Goal: Task Accomplishment & Management: Manage account settings

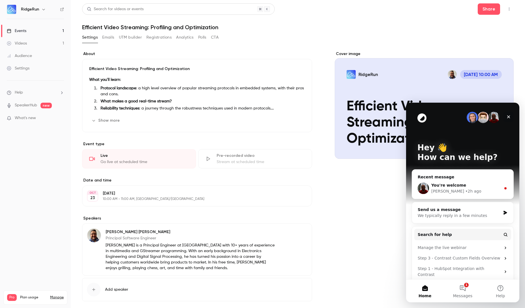
click at [509, 117] on icon "Close" at bounding box center [509, 116] width 3 height 3
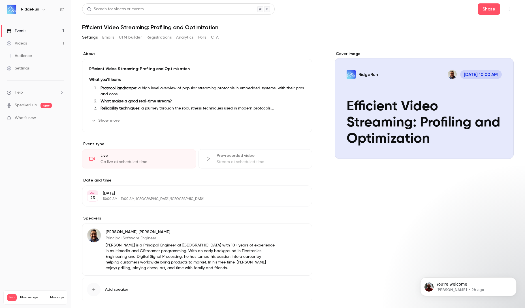
click at [152, 35] on button "Registrations" at bounding box center [159, 37] width 25 height 9
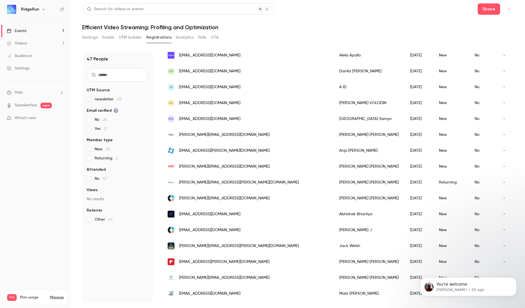
scroll to position [378, 0]
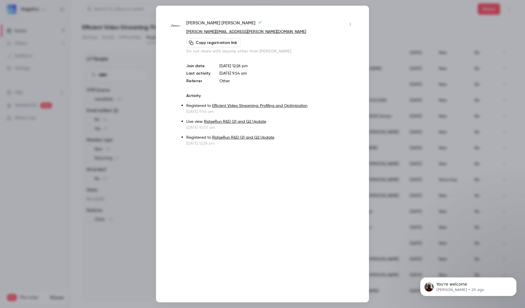
click at [352, 21] on button "button" at bounding box center [350, 24] width 9 height 9
click at [324, 54] on div "Remove registration" at bounding box center [328, 54] width 43 height 6
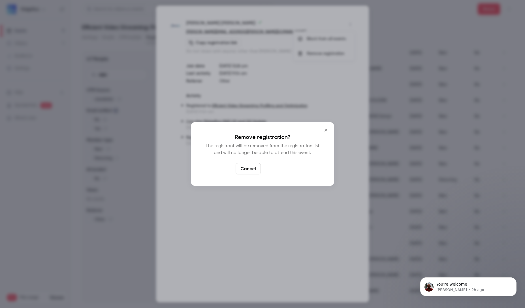
click at [276, 167] on button "Confirm" at bounding box center [276, 168] width 27 height 11
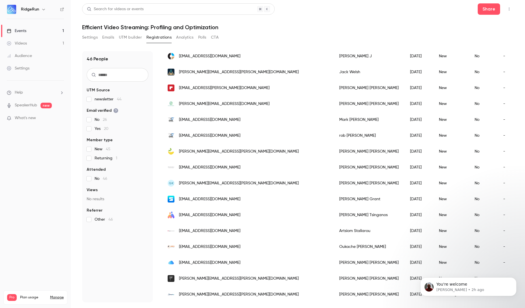
scroll to position [537, 0]
click at [514, 279] on icon "Dismiss notification" at bounding box center [515, 278] width 3 height 3
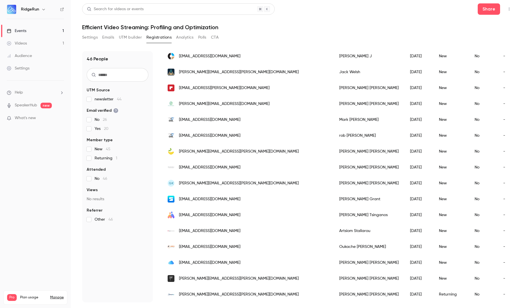
click at [238, 270] on div "[PERSON_NAME][EMAIL_ADDRESS][PERSON_NAME][DOMAIN_NAME]" at bounding box center [248, 278] width 172 height 16
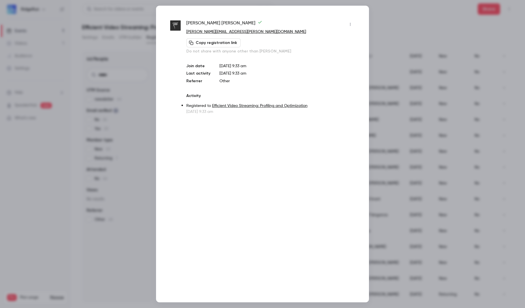
click at [416, 13] on div at bounding box center [262, 154] width 525 height 308
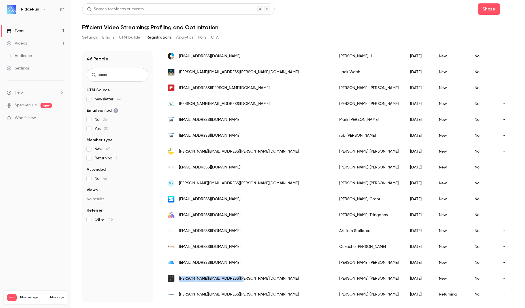
drag, startPoint x: 248, startPoint y: 276, endPoint x: 180, endPoint y: 276, distance: 68.6
click at [180, 276] on div "[PERSON_NAME][EMAIL_ADDRESS][PERSON_NAME][DOMAIN_NAME]" at bounding box center [248, 278] width 172 height 16
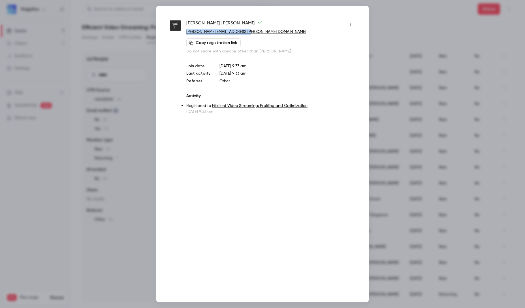
drag, startPoint x: 251, startPoint y: 33, endPoint x: 187, endPoint y: 32, distance: 64.3
click at [187, 32] on p "[PERSON_NAME][EMAIL_ADDRESS][PERSON_NAME][DOMAIN_NAME]" at bounding box center [270, 32] width 169 height 6
copy link "[PERSON_NAME][EMAIL_ADDRESS][PERSON_NAME][DOMAIN_NAME]"
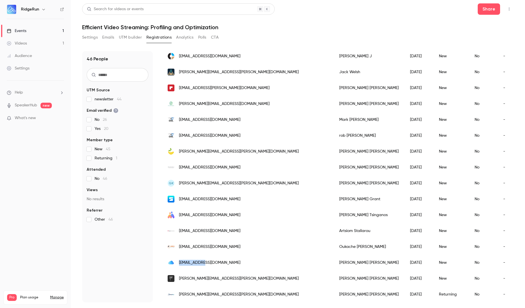
drag, startPoint x: 207, startPoint y: 257, endPoint x: 180, endPoint y: 260, distance: 27.9
click at [180, 260] on div "[EMAIL_ADDRESS][DOMAIN_NAME]" at bounding box center [248, 262] width 172 height 16
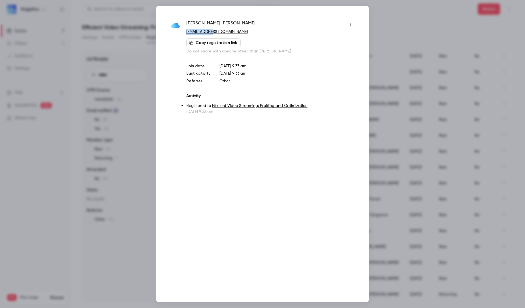
drag, startPoint x: 221, startPoint y: 33, endPoint x: 186, endPoint y: 32, distance: 35.1
click at [186, 32] on div "Petr Novak petrn@me.com Copy registration link Do not share with anyone other t…" at bounding box center [262, 67] width 185 height 95
copy link "[EMAIL_ADDRESS][DOMAIN_NAME]"
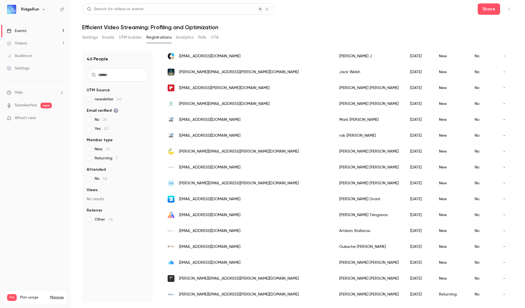
click at [243, 243] on div "[EMAIL_ADDRESS][DOMAIN_NAME]" at bounding box center [248, 247] width 172 height 16
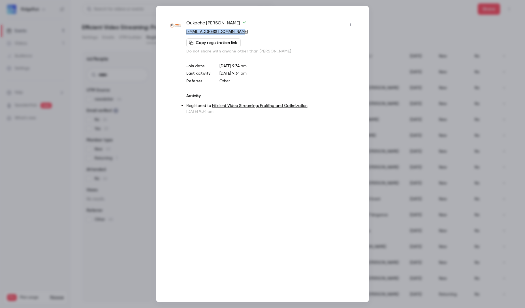
drag, startPoint x: 239, startPoint y: 31, endPoint x: 186, endPoint y: 35, distance: 52.5
click at [186, 35] on p "[EMAIL_ADDRESS][DOMAIN_NAME]" at bounding box center [270, 32] width 169 height 6
copy link "[EMAIL_ADDRESS][DOMAIN_NAME]"
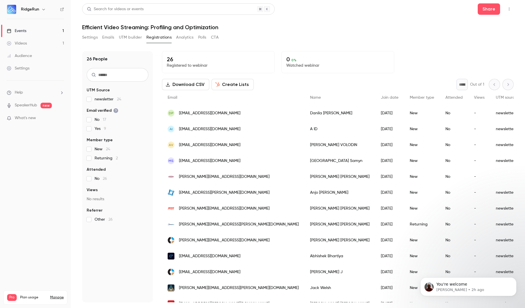
click at [87, 37] on button "Settings" at bounding box center [90, 37] width 16 height 9
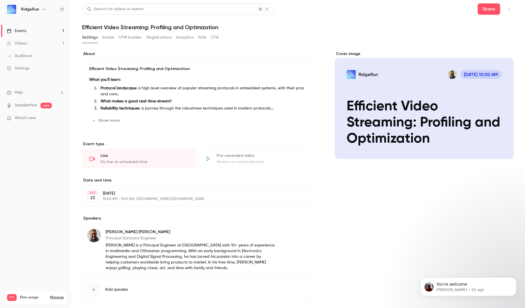
click at [164, 39] on button "Registrations" at bounding box center [159, 37] width 25 height 9
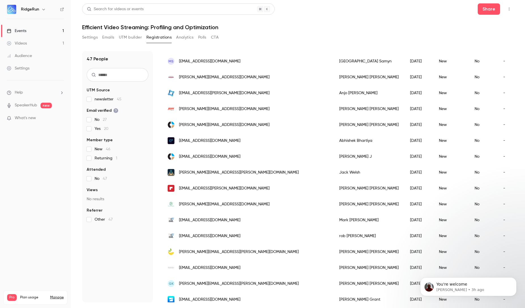
scroll to position [553, 0]
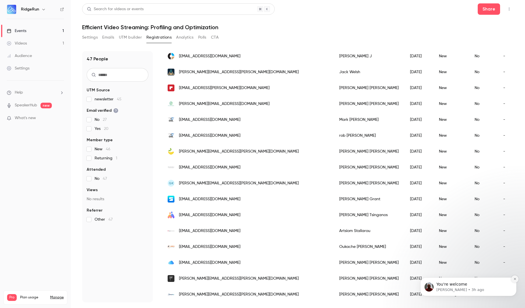
click at [513, 275] on button "Dismiss notification" at bounding box center [515, 278] width 7 height 7
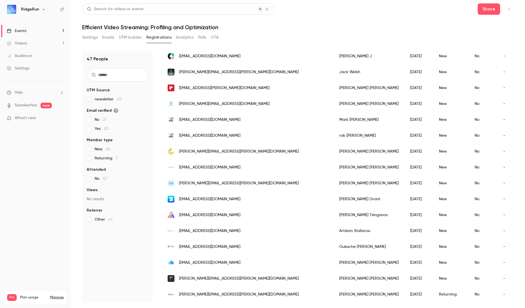
click at [221, 275] on span "[PERSON_NAME][EMAIL_ADDRESS][PERSON_NAME][DOMAIN_NAME]" at bounding box center [239, 278] width 120 height 6
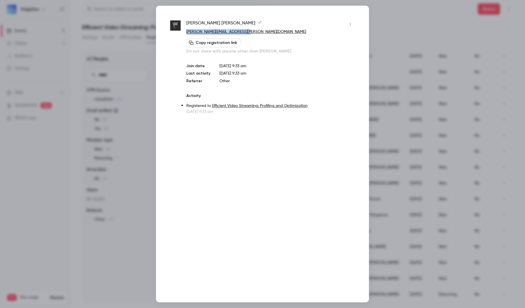
drag, startPoint x: 250, startPoint y: 32, endPoint x: 186, endPoint y: 34, distance: 64.7
click at [186, 34] on div "[PERSON_NAME] [PERSON_NAME][EMAIL_ADDRESS][PERSON_NAME][DOMAIN_NAME] Copy regis…" at bounding box center [262, 67] width 185 height 95
copy link "[PERSON_NAME][EMAIL_ADDRESS][PERSON_NAME][DOMAIN_NAME]"
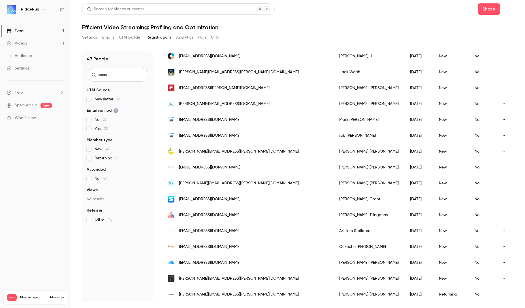
click at [236, 225] on div "[EMAIL_ADDRESS][DOMAIN_NAME]" at bounding box center [248, 231] width 172 height 16
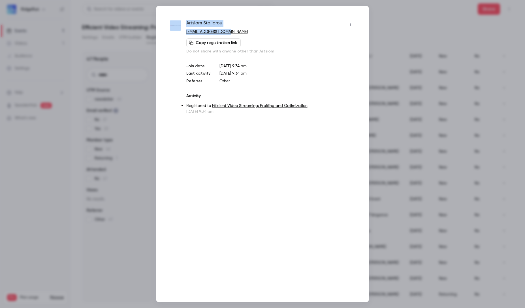
drag, startPoint x: 233, startPoint y: 31, endPoint x: 183, endPoint y: 29, distance: 50.2
click at [183, 29] on div "Artsiom Staliarou [EMAIL_ADDRESS][DOMAIN_NAME] Copy registration link Do not sh…" at bounding box center [262, 67] width 185 height 95
click at [239, 31] on p "[EMAIL_ADDRESS][DOMAIN_NAME]" at bounding box center [270, 32] width 169 height 6
drag, startPoint x: 239, startPoint y: 31, endPoint x: 186, endPoint y: 33, distance: 53.1
click at [186, 33] on div "Artsiom Staliarou [EMAIL_ADDRESS][DOMAIN_NAME] Copy registration link Do not sh…" at bounding box center [262, 67] width 185 height 95
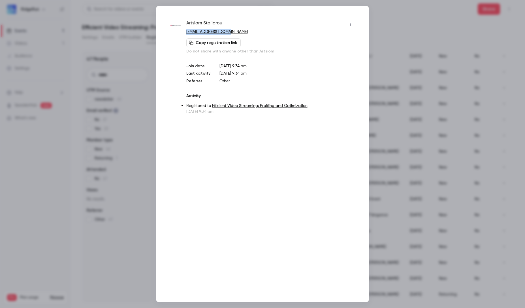
copy link "[EMAIL_ADDRESS][DOMAIN_NAME]"
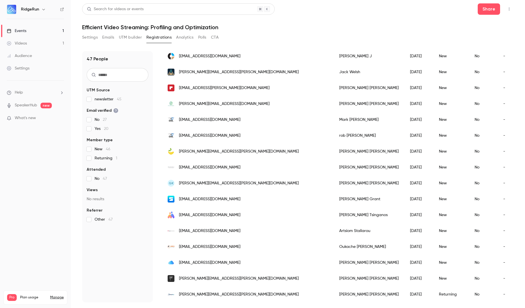
click at [234, 210] on div "[EMAIL_ADDRESS][DOMAIN_NAME]" at bounding box center [248, 215] width 172 height 16
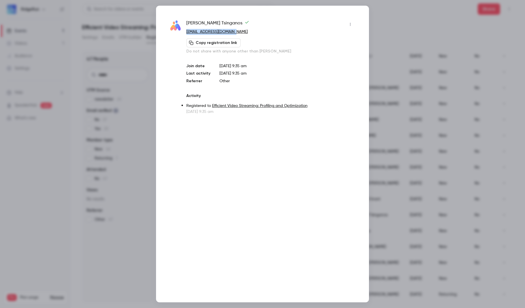
drag, startPoint x: 234, startPoint y: 32, endPoint x: 186, endPoint y: 34, distance: 47.9
click at [186, 34] on div "[PERSON_NAME] [PERSON_NAME][EMAIL_ADDRESS][DOMAIN_NAME] Copy registration link …" at bounding box center [262, 67] width 185 height 95
copy link "[EMAIL_ADDRESS][DOMAIN_NAME]"
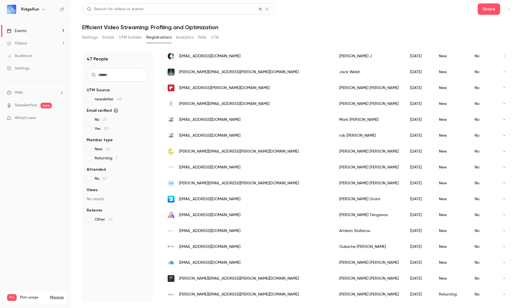
click at [230, 195] on div "[EMAIL_ADDRESS][DOMAIN_NAME]" at bounding box center [248, 199] width 172 height 16
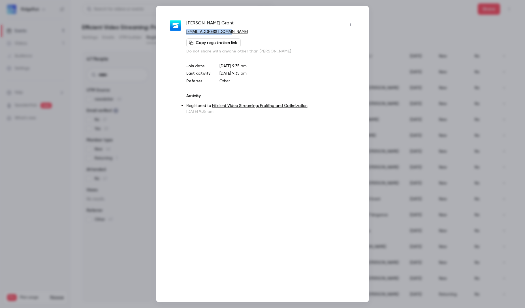
drag, startPoint x: 230, startPoint y: 31, endPoint x: 186, endPoint y: 33, distance: 44.0
click at [186, 33] on p "[EMAIL_ADDRESS][DOMAIN_NAME]" at bounding box center [270, 32] width 169 height 6
copy link "[EMAIL_ADDRESS][DOMAIN_NAME]"
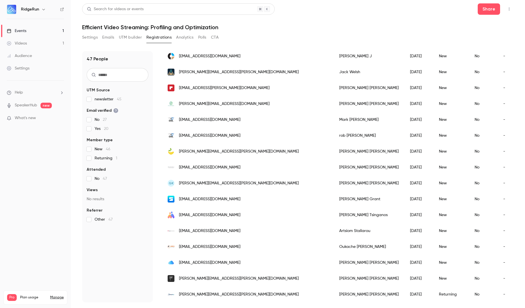
click at [247, 178] on div "GK [EMAIL_ADDRESS][PERSON_NAME][DOMAIN_NAME]" at bounding box center [248, 183] width 172 height 16
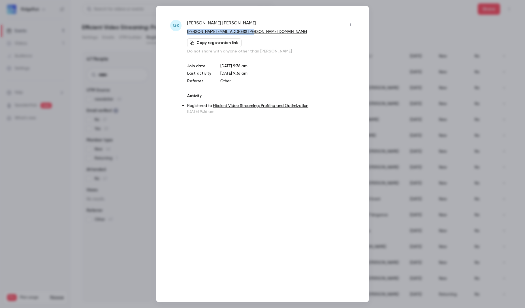
drag, startPoint x: 257, startPoint y: 32, endPoint x: 187, endPoint y: 31, distance: 70.0
click at [187, 31] on div "GK [PERSON_NAME] [PERSON_NAME][EMAIL_ADDRESS][PERSON_NAME][DOMAIN_NAME] Copy re…" at bounding box center [262, 67] width 185 height 95
copy link "[PERSON_NAME][EMAIL_ADDRESS][PERSON_NAME][DOMAIN_NAME]"
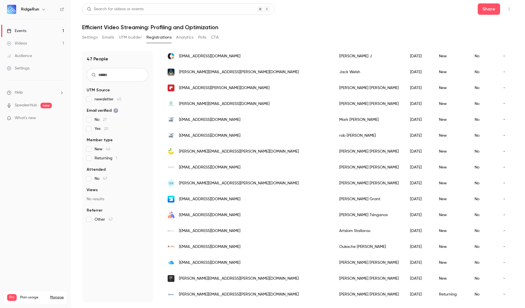
click at [238, 163] on div "[EMAIL_ADDRESS][DOMAIN_NAME]" at bounding box center [248, 167] width 172 height 16
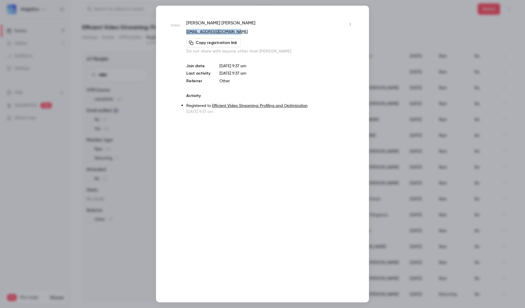
drag, startPoint x: 240, startPoint y: 31, endPoint x: 185, endPoint y: 32, distance: 55.0
click at [185, 32] on div "[PERSON_NAME] [EMAIL_ADDRESS][DOMAIN_NAME] Copy registration link Do not share …" at bounding box center [262, 67] width 185 height 95
copy link "[EMAIL_ADDRESS][DOMAIN_NAME]"
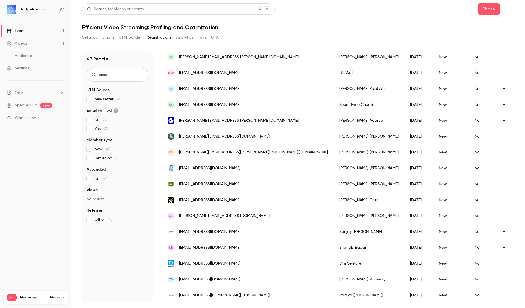
scroll to position [0, 0]
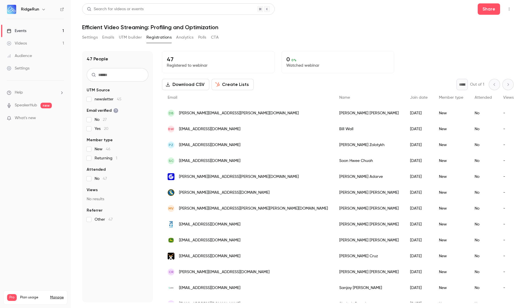
click at [184, 84] on button "Download CSV" at bounding box center [185, 84] width 47 height 11
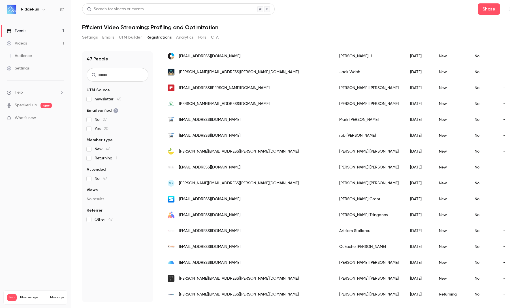
click at [226, 150] on span "[PERSON_NAME][EMAIL_ADDRESS][PERSON_NAME][DOMAIN_NAME]" at bounding box center [239, 152] width 120 height 6
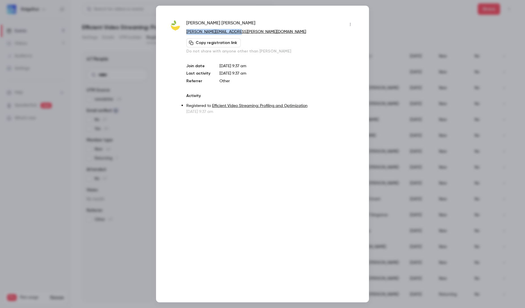
drag, startPoint x: 237, startPoint y: 31, endPoint x: 187, endPoint y: 33, distance: 49.9
click at [187, 33] on p "[PERSON_NAME][EMAIL_ADDRESS][PERSON_NAME][DOMAIN_NAME]" at bounding box center [270, 32] width 169 height 6
copy link "[PERSON_NAME][EMAIL_ADDRESS][PERSON_NAME][DOMAIN_NAME]"
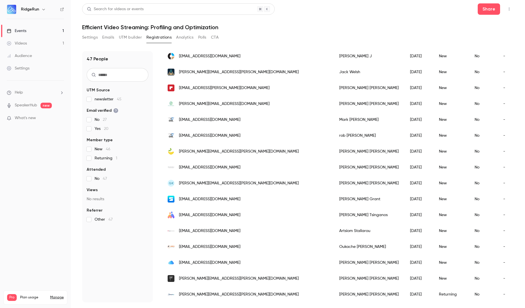
click at [201, 133] on span "[EMAIL_ADDRESS][DOMAIN_NAME]" at bounding box center [209, 136] width 61 height 6
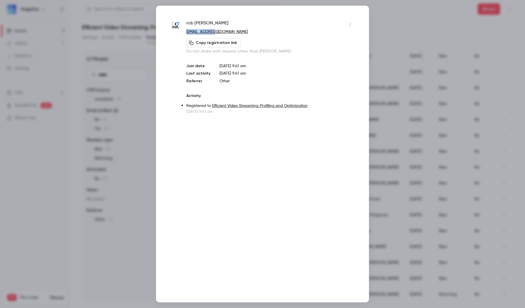
drag, startPoint x: 217, startPoint y: 32, endPoint x: 186, endPoint y: 32, distance: 30.0
click at [186, 32] on p "[EMAIL_ADDRESS][DOMAIN_NAME]" at bounding box center [270, 32] width 169 height 6
copy link "[EMAIL_ADDRESS][DOMAIN_NAME]"
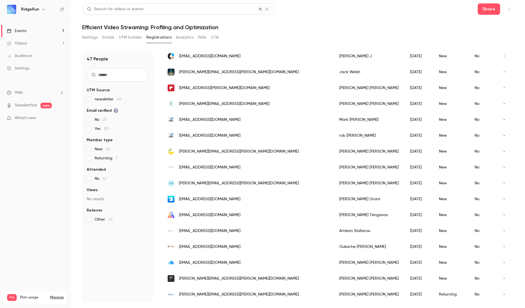
click at [207, 117] on span "[EMAIL_ADDRESS][DOMAIN_NAME]" at bounding box center [209, 120] width 61 height 6
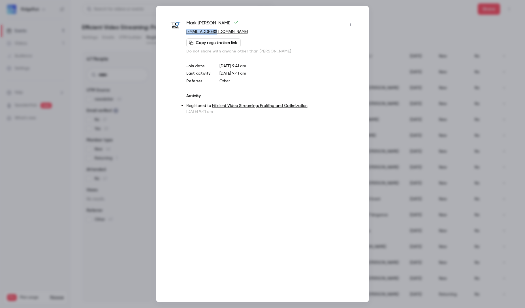
drag, startPoint x: 220, startPoint y: 32, endPoint x: 186, endPoint y: 32, distance: 33.7
click at [186, 32] on p "[EMAIL_ADDRESS][DOMAIN_NAME]" at bounding box center [270, 32] width 169 height 6
copy link "[EMAIL_ADDRESS][DOMAIN_NAME]"
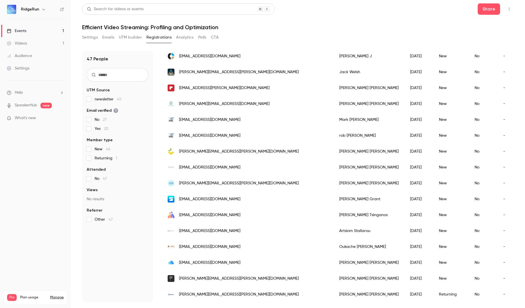
click at [213, 101] on span "[PERSON_NAME][EMAIL_ADDRESS][DOMAIN_NAME]" at bounding box center [224, 104] width 91 height 6
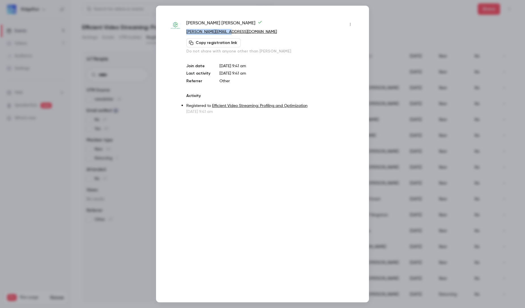
drag, startPoint x: 228, startPoint y: 31, endPoint x: 187, endPoint y: 28, distance: 41.2
click at [187, 28] on div "[PERSON_NAME] [PERSON_NAME][EMAIL_ADDRESS][DOMAIN_NAME] Copy registration link …" at bounding box center [270, 37] width 169 height 34
copy div "[PERSON_NAME][EMAIL_ADDRESS][DOMAIN_NAME]"
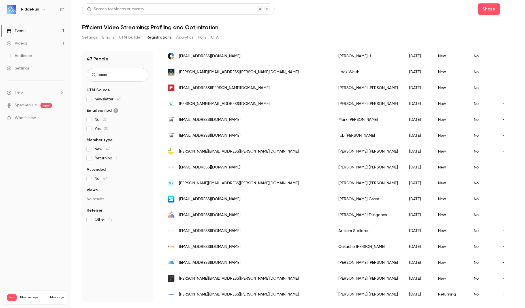
scroll to position [459, 0]
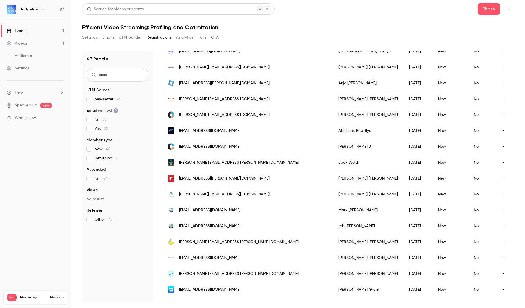
click at [222, 178] on span "[EMAIL_ADDRESS][PERSON_NAME][DOMAIN_NAME]" at bounding box center [224, 178] width 91 height 6
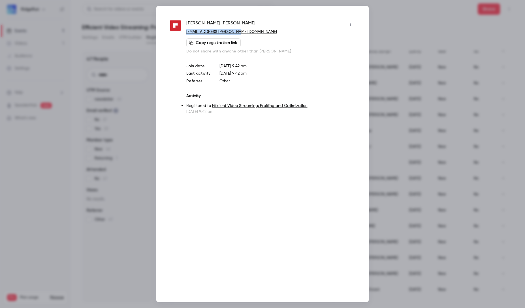
drag, startPoint x: 239, startPoint y: 30, endPoint x: 185, endPoint y: 30, distance: 53.8
click at [185, 30] on div "[PERSON_NAME] [PERSON_NAME][EMAIL_ADDRESS][DOMAIN_NAME] Copy registration link …" at bounding box center [262, 67] width 185 height 95
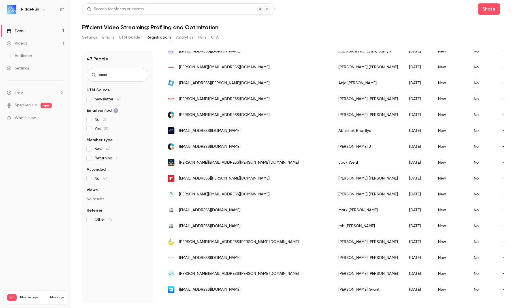
click at [230, 163] on div "[PERSON_NAME][EMAIL_ADDRESS][PERSON_NAME][DOMAIN_NAME]" at bounding box center [248, 162] width 172 height 16
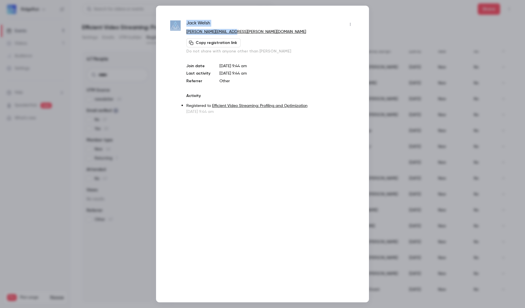
drag, startPoint x: 232, startPoint y: 31, endPoint x: 182, endPoint y: 32, distance: 50.2
click at [182, 32] on div "[PERSON_NAME] [EMAIL_ADDRESS][DOMAIN_NAME] Copy registration link Do not share …" at bounding box center [262, 67] width 185 height 95
click at [241, 29] on p "[PERSON_NAME][EMAIL_ADDRESS][PERSON_NAME][DOMAIN_NAME]" at bounding box center [270, 32] width 169 height 6
drag, startPoint x: 234, startPoint y: 31, endPoint x: 184, endPoint y: 32, distance: 49.6
click at [184, 32] on div "[PERSON_NAME] [EMAIL_ADDRESS][DOMAIN_NAME] Copy registration link Do not share …" at bounding box center [262, 67] width 185 height 95
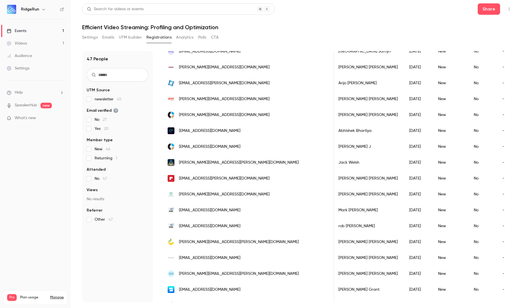
click at [241, 142] on div "[EMAIL_ADDRESS][DOMAIN_NAME]" at bounding box center [248, 147] width 172 height 16
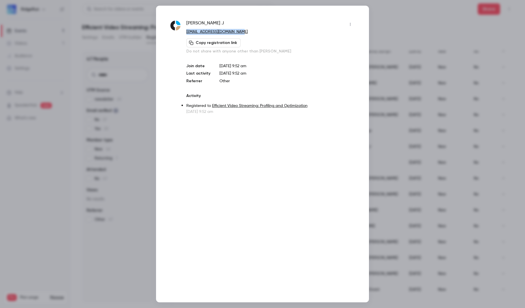
drag, startPoint x: 239, startPoint y: 29, endPoint x: 186, endPoint y: 34, distance: 53.5
click at [186, 34] on div "[PERSON_NAME] [PERSON_NAME][EMAIL_ADDRESS][DOMAIN_NAME] Copy registration link …" at bounding box center [262, 67] width 185 height 95
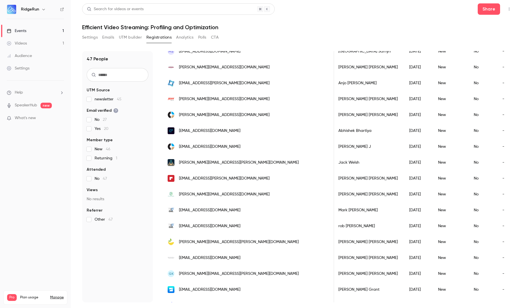
click at [232, 128] on span "[EMAIL_ADDRESS][DOMAIN_NAME]" at bounding box center [209, 131] width 61 height 6
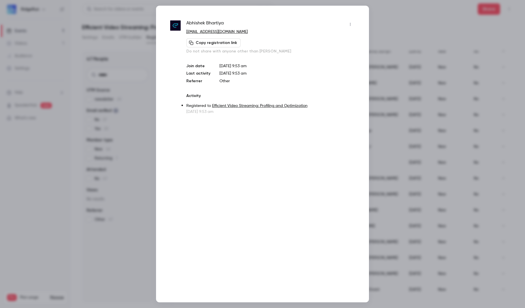
drag, startPoint x: 265, startPoint y: 31, endPoint x: 187, endPoint y: 31, distance: 78.2
click at [187, 31] on p "[EMAIL_ADDRESS][DOMAIN_NAME]" at bounding box center [270, 32] width 169 height 6
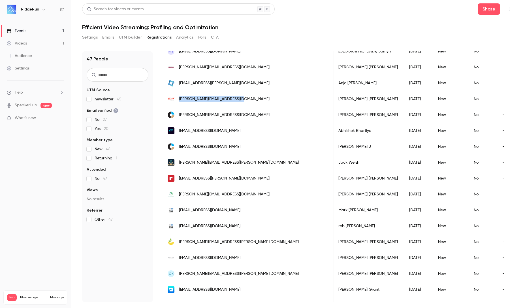
drag, startPoint x: 245, startPoint y: 99, endPoint x: 177, endPoint y: 99, distance: 68.0
click at [177, 99] on div "[PERSON_NAME][EMAIL_ADDRESS][DOMAIN_NAME]" at bounding box center [248, 99] width 172 height 16
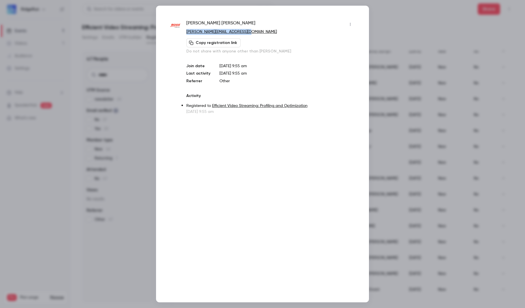
drag, startPoint x: 249, startPoint y: 33, endPoint x: 187, endPoint y: 32, distance: 61.8
click at [187, 32] on p "[PERSON_NAME][EMAIL_ADDRESS][DOMAIN_NAME]" at bounding box center [270, 32] width 169 height 6
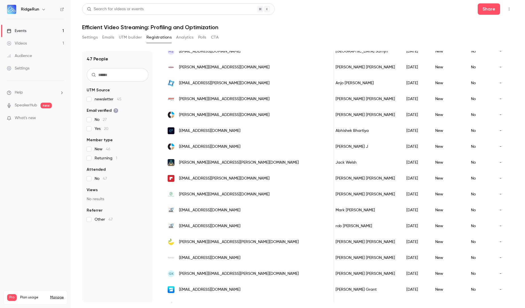
scroll to position [0, 11]
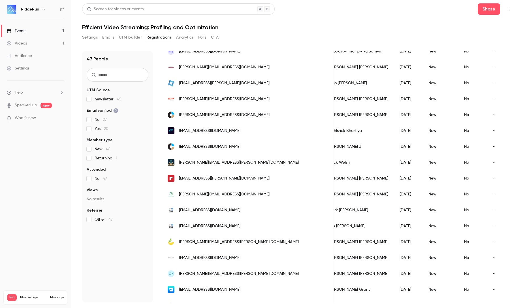
click at [227, 88] on div "[EMAIL_ADDRESS][PERSON_NAME][DOMAIN_NAME]" at bounding box center [248, 83] width 172 height 16
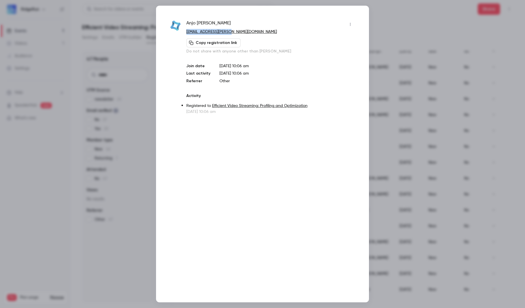
drag, startPoint x: 236, startPoint y: 31, endPoint x: 187, endPoint y: 30, distance: 48.7
click at [187, 30] on p "[EMAIL_ADDRESS][PERSON_NAME][DOMAIN_NAME]" at bounding box center [270, 32] width 169 height 6
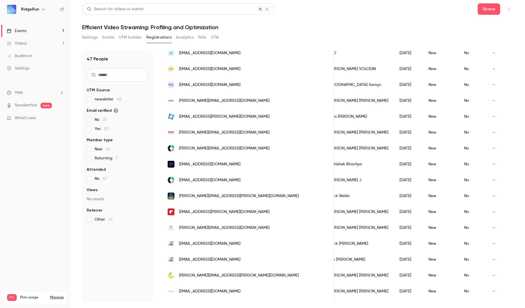
scroll to position [399, 0]
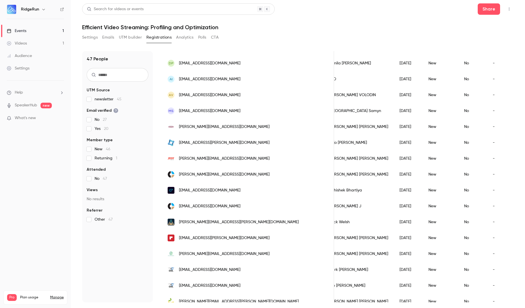
click at [228, 127] on div "[PERSON_NAME][EMAIL_ADDRESS][DOMAIN_NAME]" at bounding box center [248, 127] width 172 height 16
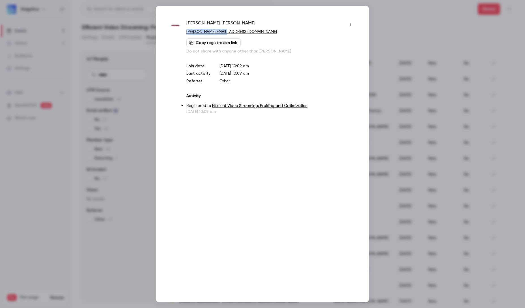
drag, startPoint x: 227, startPoint y: 31, endPoint x: 185, endPoint y: 32, distance: 42.0
click at [185, 32] on div "Rodney Allan [EMAIL_ADDRESS][DOMAIN_NAME] Copy registration link Do not share w…" at bounding box center [262, 67] width 185 height 95
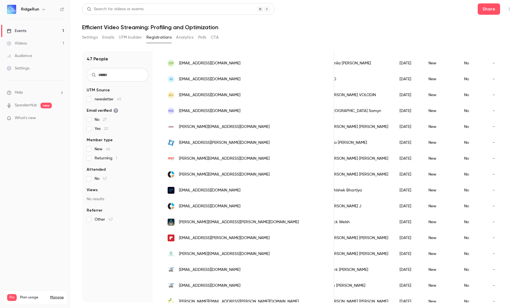
click at [92, 38] on button "Settings" at bounding box center [90, 37] width 16 height 9
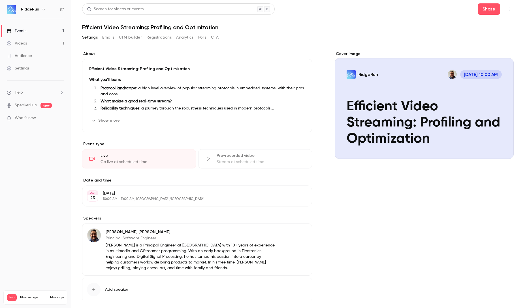
click at [161, 37] on button "Registrations" at bounding box center [159, 37] width 25 height 9
